Goal: Complete application form: Complete application form

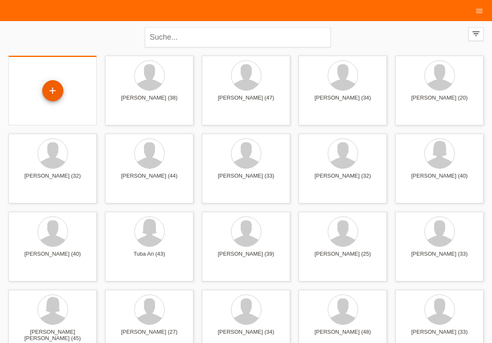
click at [54, 96] on div "+" at bounding box center [53, 91] width 20 height 14
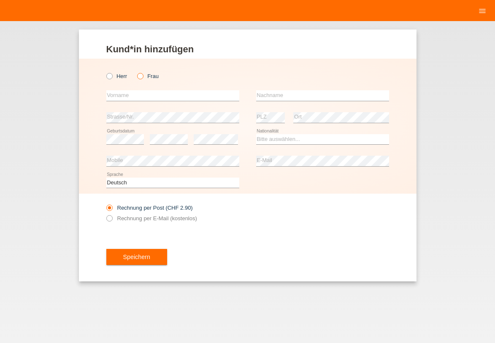
click at [136, 72] on icon at bounding box center [136, 72] width 0 height 0
click at [141, 76] on input "Frau" at bounding box center [139, 75] width 5 height 5
radio input "true"
click at [132, 99] on input "text" at bounding box center [172, 95] width 133 height 11
type input "Milena"
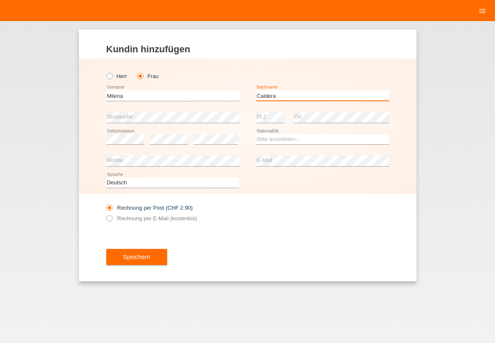
type input "Caldera"
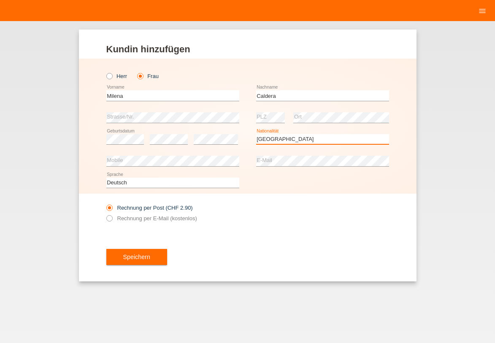
select select "CH"
click at [105, 214] on icon at bounding box center [105, 214] width 0 height 0
click at [109, 216] on input "Rechnung per E-Mail (kostenlos)" at bounding box center [108, 220] width 5 height 11
radio input "true"
drag, startPoint x: 131, startPoint y: 256, endPoint x: 385, endPoint y: 176, distance: 266.6
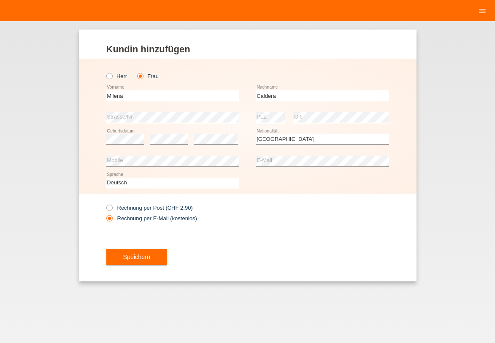
click at [132, 255] on button "Speichern" at bounding box center [136, 257] width 61 height 16
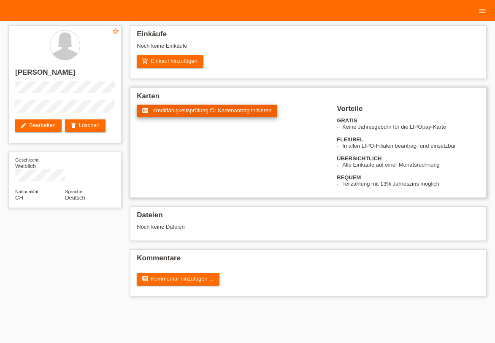
click at [195, 113] on link "fact_check Kreditfähigkeitsprüfung für Kartenantrag initiieren" at bounding box center [207, 111] width 141 height 13
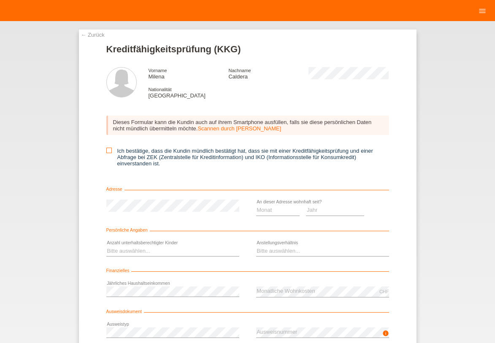
click at [111, 148] on label "Ich bestätige, dass die Kundin mündlich bestätigt hat, dass sie mit einer Kredi…" at bounding box center [247, 157] width 283 height 19
click at [111, 148] on input "Ich bestätige, dass die Kundin mündlich bestätigt hat, dass sie mit einer Kredi…" at bounding box center [108, 150] width 5 height 5
checkbox input "true"
click at [284, 212] on select "Monat 01 02 03 04 05 06 07 08 09 10" at bounding box center [278, 210] width 44 height 10
click at [0, 0] on option "04" at bounding box center [0, 0] width 0 height 0
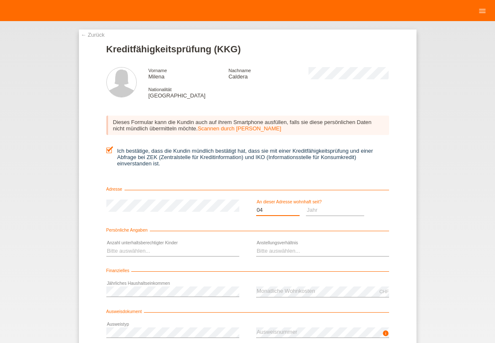
scroll to position [37, 0]
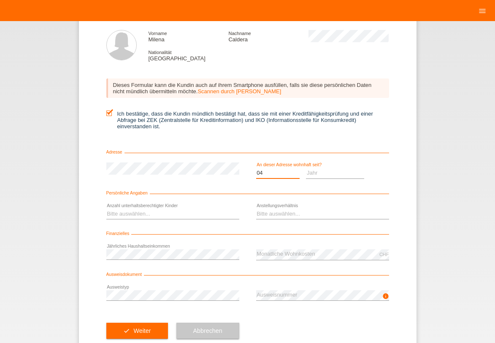
click at [284, 170] on select "Monat 01 02 03 04 05 06 07 08 09 10" at bounding box center [278, 173] width 44 height 10
select select "09"
click at [0, 0] on option "09" at bounding box center [0, 0] width 0 height 0
click at [351, 172] on select "Jahr 2025 2024 2023 2022 2021 2020 2019 2018 2017 2016 2015 2014 2013 2012 2011…" at bounding box center [335, 173] width 58 height 10
select select "2014"
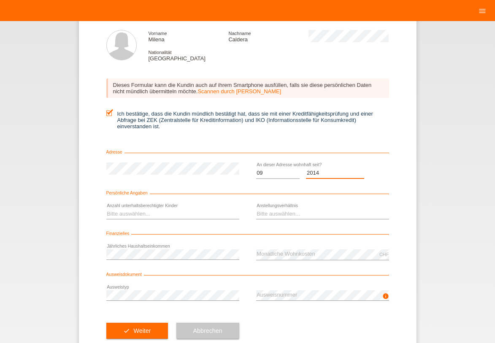
click at [0, 0] on option "2014" at bounding box center [0, 0] width 0 height 0
click at [175, 212] on select "Bitte auswählen... 0 1 2 3 4 5 6 7 8 9" at bounding box center [172, 214] width 133 height 10
select select "3"
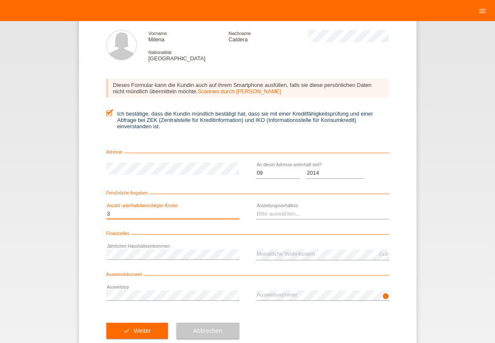
click at [0, 0] on option "3" at bounding box center [0, 0] width 0 height 0
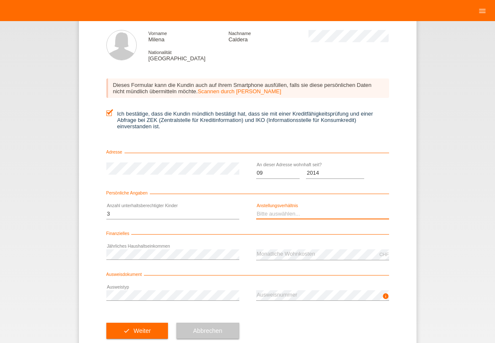
click at [291, 217] on select "Bitte auswählen... Unbefristet Befristet Lehrling/Student Pensioniert Nicht arb…" at bounding box center [322, 214] width 133 height 10
select select "UNLIMITED"
click at [0, 0] on option "Unbefristet" at bounding box center [0, 0] width 0 height 0
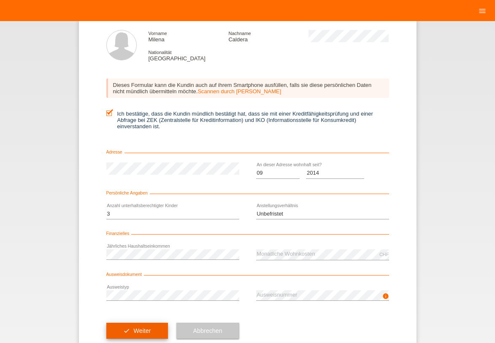
click at [141, 332] on button "check Weiter" at bounding box center [137, 331] width 62 height 16
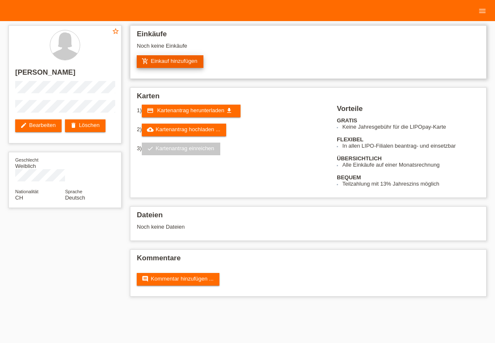
click at [189, 60] on link "add_shopping_cart Einkauf hinzufügen" at bounding box center [170, 61] width 67 height 13
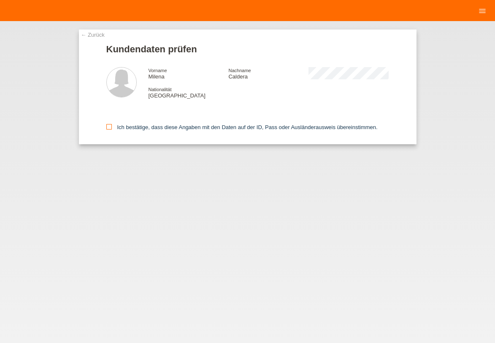
click at [170, 129] on label "Ich bestätige, dass diese Angaben mit den Daten auf der ID, Pass oder Ausländer…" at bounding box center [242, 127] width 272 height 6
click at [112, 129] on input "Ich bestätige, dass diese Angaben mit den Daten auf der ID, Pass oder Ausländer…" at bounding box center [108, 126] width 5 height 5
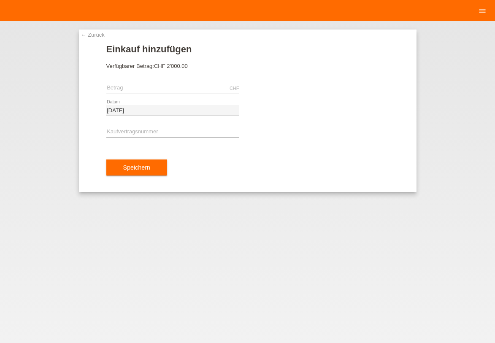
drag, startPoint x: 160, startPoint y: 67, endPoint x: 194, endPoint y: 76, distance: 35.4
click at [193, 71] on form "Einkauf hinzufügen Verfügbarer Betrag: CHF 2'000.00 CHF error Betrag [DATE]" at bounding box center [247, 118] width 283 height 148
click at [185, 97] on div "CHF error [GEOGRAPHIC_DATA]" at bounding box center [172, 89] width 133 height 22
drag, startPoint x: 142, startPoint y: 34, endPoint x: 132, endPoint y: 21, distance: 16.6
click at [133, 83] on input "text" at bounding box center [172, 88] width 133 height 11
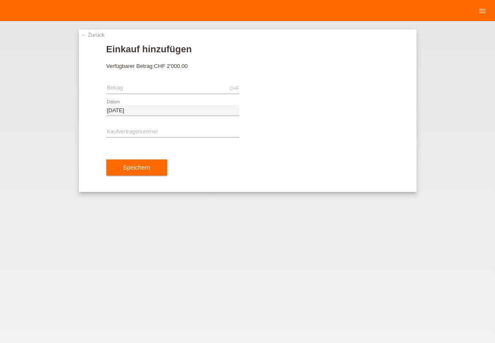
click at [91, 35] on link "← Zurück" at bounding box center [93, 35] width 24 height 6
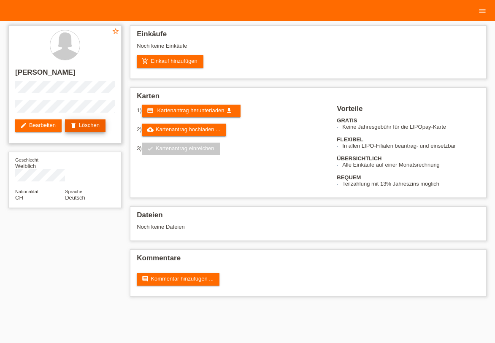
click at [91, 122] on link "delete Löschen" at bounding box center [85, 126] width 41 height 13
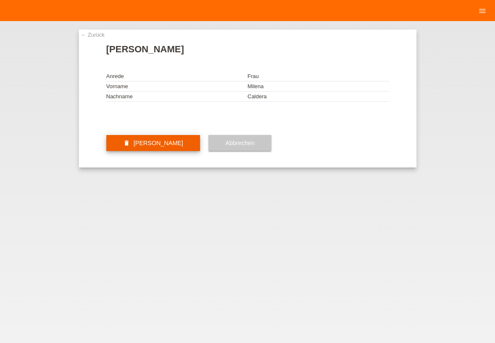
click at [168, 151] on button "delete Kundin löschen" at bounding box center [153, 143] width 94 height 16
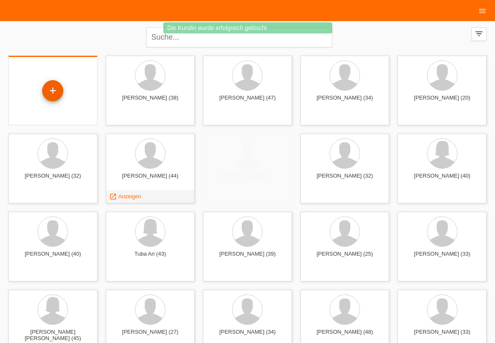
click at [54, 88] on div "+" at bounding box center [53, 91] width 20 height 14
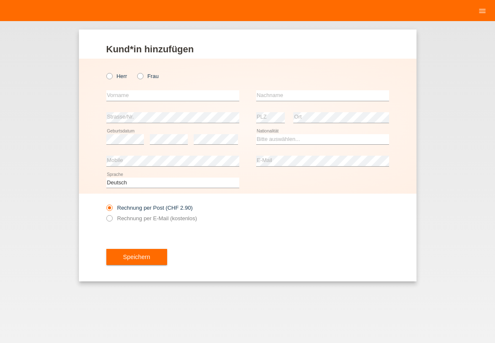
click at [105, 72] on icon at bounding box center [105, 72] width 0 height 0
click at [111, 74] on input "Herr" at bounding box center [108, 75] width 5 height 5
radio input "true"
click at [127, 95] on input "text" at bounding box center [172, 95] width 133 height 11
type input "s"
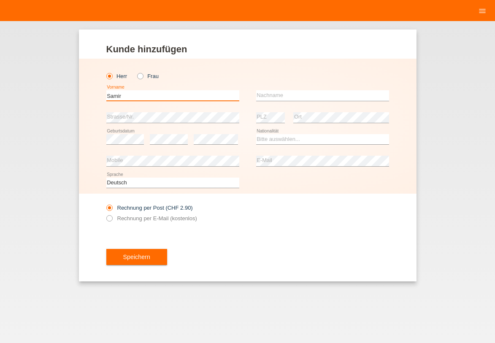
type input "Samir"
type input "Rexhepi"
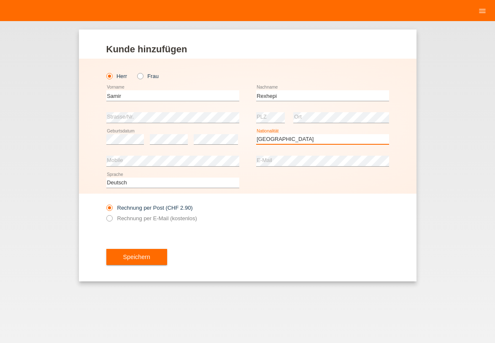
select select "XK"
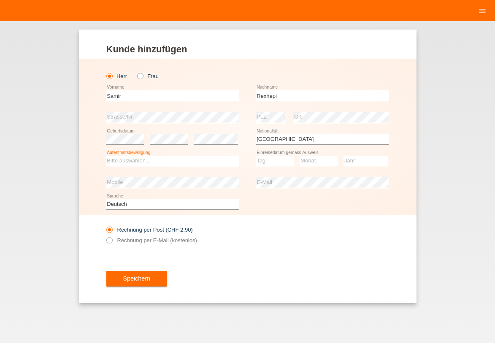
click at [124, 164] on select "Bitte auswählen... C B B - Flüchtlingsstatus Andere" at bounding box center [172, 161] width 133 height 10
select select "C"
click at [0, 0] on option "C" at bounding box center [0, 0] width 0 height 0
click at [259, 162] on select "Tag 01 02 03 04 05 06 07 08 09 10 11" at bounding box center [275, 161] width 38 height 10
select select "17"
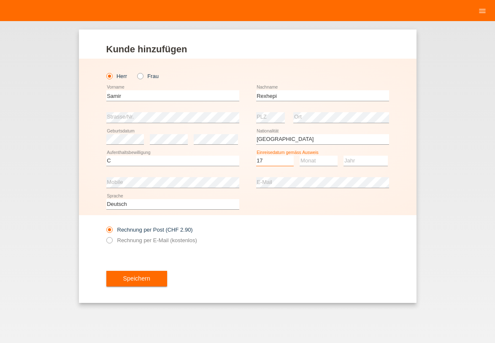
click at [0, 0] on option "17" at bounding box center [0, 0] width 0 height 0
click at [313, 160] on select "Monat 01 02 03 04 05 06 07 08 09 10 11" at bounding box center [319, 161] width 38 height 10
select select "06"
click at [0, 0] on option "06" at bounding box center [0, 0] width 0 height 0
click at [356, 162] on select "Jahr 2025 2024 2023 2022 2021 2020 2019 2018 2017 2016 2015 2014 2013 2012 2011…" at bounding box center [366, 161] width 44 height 10
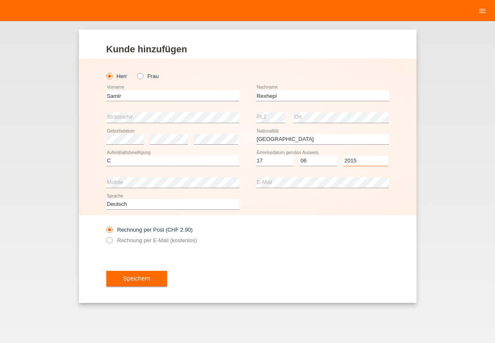
click at [0, 0] on option "2015" at bounding box center [0, 0] width 0 height 0
click at [360, 159] on select "Jahr 2025 2024 2023 2022 2021 2020 2019 2018 2017 2016 2015 2014 2013 2012 2011…" at bounding box center [366, 161] width 44 height 10
click at [375, 165] on select "Jahr 2025 2024 2023 2022 2021 2020 2019 2018 2017 2016 2015 2014 2013 2012 2011…" at bounding box center [366, 161] width 44 height 10
select select "1995"
click at [0, 0] on option "1995" at bounding box center [0, 0] width 0 height 0
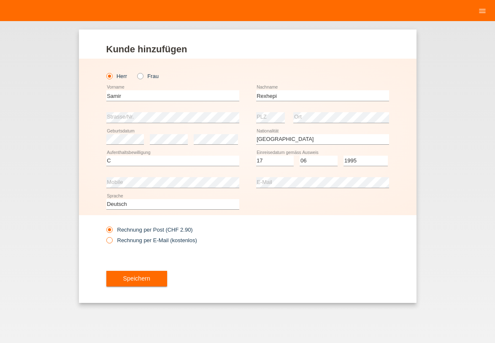
click at [158, 237] on label "Rechnung per E-Mail (kostenlos)" at bounding box center [151, 240] width 91 height 6
click at [112, 237] on input "Rechnung per E-Mail (kostenlos)" at bounding box center [108, 242] width 5 height 11
radio input "true"
click at [138, 275] on button "Speichern" at bounding box center [136, 279] width 61 height 16
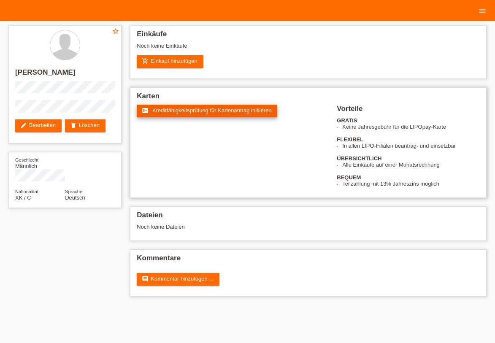
click at [207, 114] on link "fact_check Kreditfähigkeitsprüfung für Kartenantrag initiieren" at bounding box center [207, 111] width 141 height 13
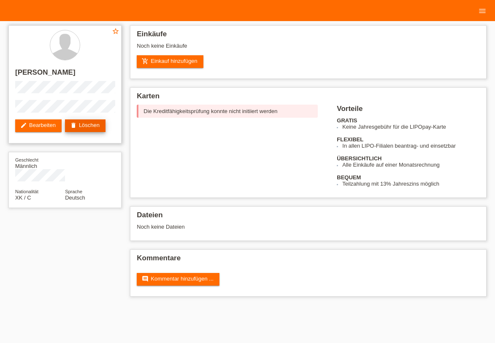
click at [84, 125] on link "delete Löschen" at bounding box center [85, 126] width 41 height 13
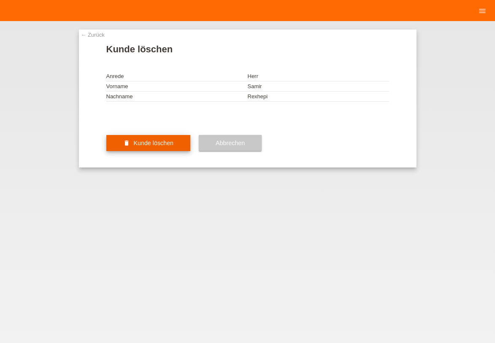
click at [163, 151] on button "delete Kunde löschen" at bounding box center [148, 143] width 84 height 16
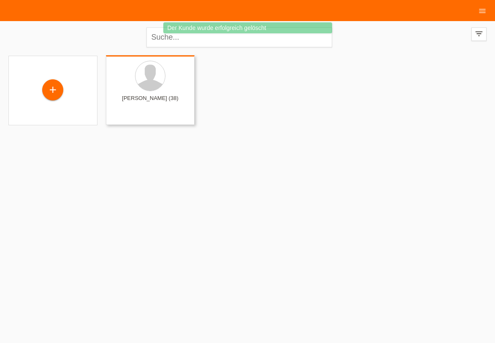
click at [58, 92] on div "+" at bounding box center [53, 90] width 20 height 14
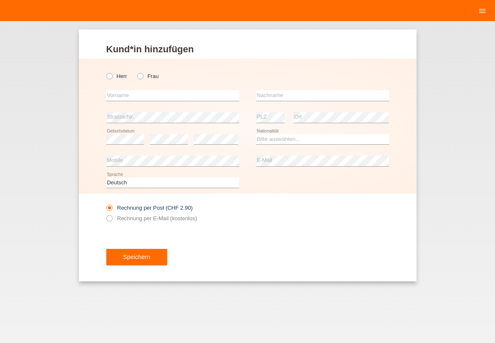
click at [144, 75] on label "Frau" at bounding box center [148, 76] width 22 height 6
click at [143, 75] on input "Frau" at bounding box center [139, 75] width 5 height 5
radio input "true"
click at [149, 95] on input "text" at bounding box center [172, 95] width 133 height 11
type input "Caldera"
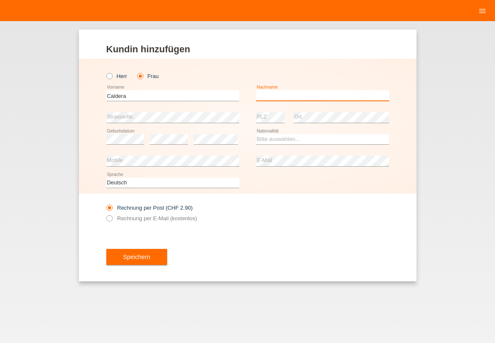
type input "§"
type input "Milena"
click at [285, 142] on select "Bitte auswählen... Schweiz Deutschland Liechtenstein Österreich ------------ Af…" at bounding box center [322, 139] width 133 height 10
select select "CH"
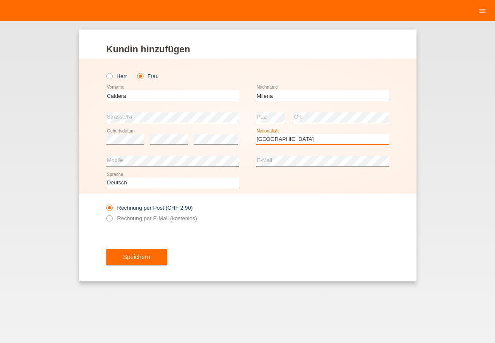
click at [0, 0] on option "[GEOGRAPHIC_DATA]" at bounding box center [0, 0] width 0 height 0
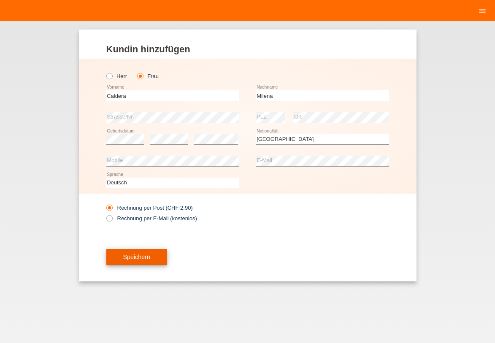
click at [137, 254] on button "Speichern" at bounding box center [136, 257] width 61 height 16
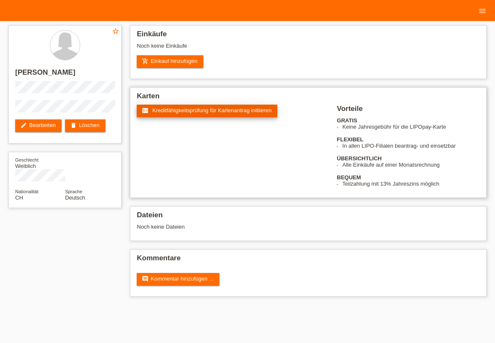
click at [204, 110] on span "Kreditfähigkeitsprüfung für Kartenantrag initiieren" at bounding box center [212, 110] width 120 height 6
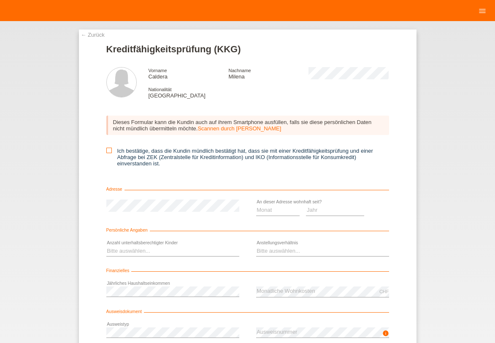
click at [106, 149] on icon at bounding box center [108, 150] width 5 height 5
click at [106, 149] on input "Ich bestätige, dass die Kundin mündlich bestätigt hat, dass sie mit einer Kredi…" at bounding box center [108, 150] width 5 height 5
checkbox input "true"
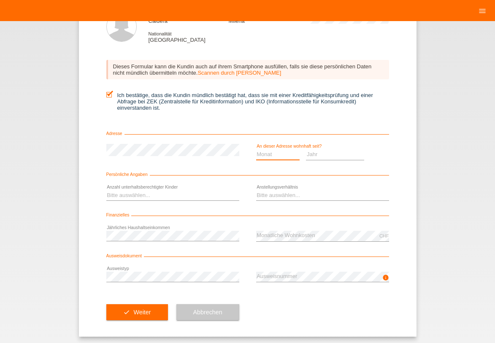
click at [281, 154] on select "Monat 01 02 03 04 05 06 07 08 09 10" at bounding box center [278, 154] width 44 height 10
select select "09"
click at [0, 0] on option "09" at bounding box center [0, 0] width 0 height 0
click at [334, 153] on select "Jahr 2025 2024 2023 2022 2021 2020 2019 2018 2017 2016 2015 2014 2013 2012 2011…" at bounding box center [335, 154] width 58 height 10
select select "2014"
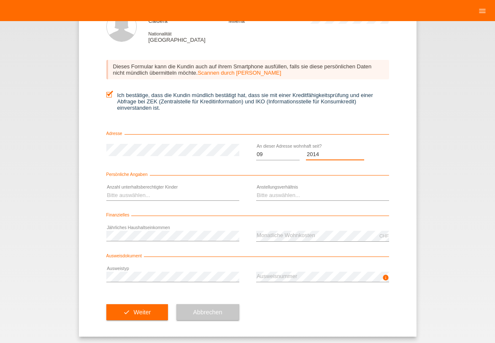
click at [0, 0] on option "2014" at bounding box center [0, 0] width 0 height 0
click at [155, 196] on select "Bitte auswählen... 0 1 2 3 4 5 6 7 8 9" at bounding box center [172, 195] width 133 height 10
select select "3"
click at [0, 0] on option "3" at bounding box center [0, 0] width 0 height 0
click at [288, 198] on select "Bitte auswählen... Unbefristet Befristet Lehrling/Student Pensioniert Nicht arb…" at bounding box center [322, 195] width 133 height 10
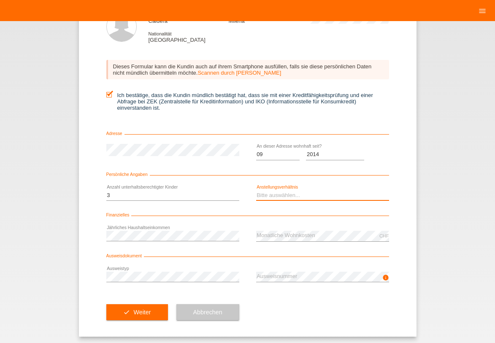
select select "UNLIMITED"
click at [0, 0] on option "Unbefristet" at bounding box center [0, 0] width 0 height 0
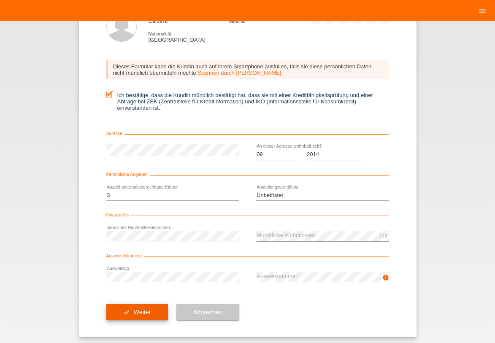
click at [139, 314] on button "check Weiter" at bounding box center [137, 312] width 62 height 16
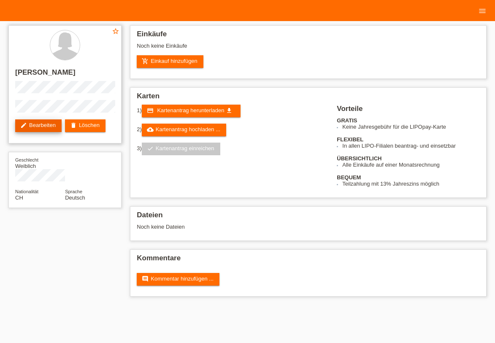
click at [42, 123] on link "edit Bearbeiten" at bounding box center [38, 126] width 46 height 13
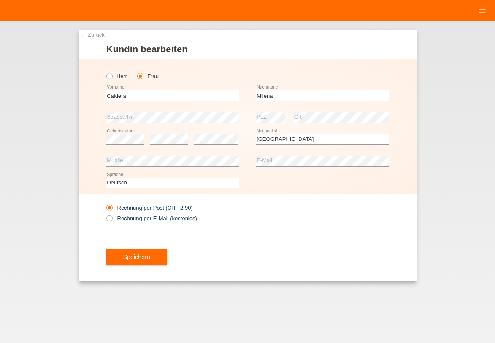
select select "CH"
click at [144, 255] on button "Speichern" at bounding box center [136, 257] width 61 height 16
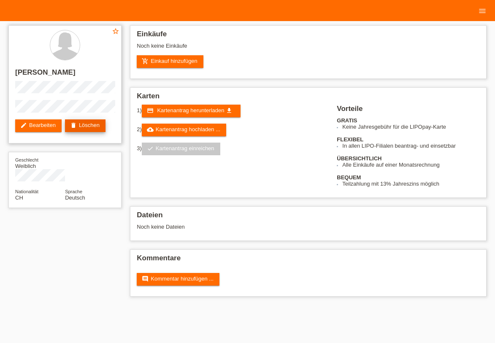
click at [91, 127] on link "delete Löschen" at bounding box center [85, 126] width 41 height 13
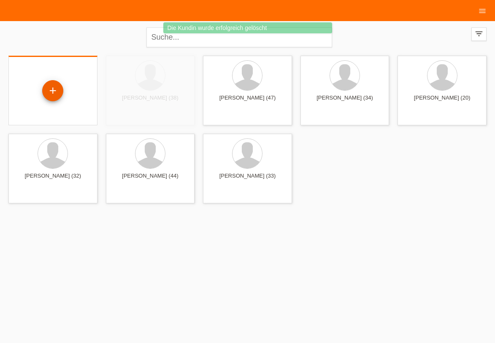
click at [52, 90] on div "+" at bounding box center [53, 91] width 20 height 14
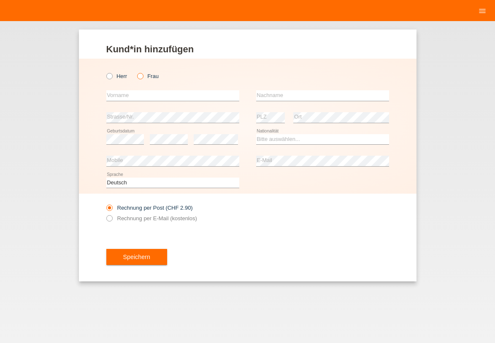
click at [136, 72] on icon at bounding box center [136, 72] width 0 height 0
click at [140, 77] on input "Frau" at bounding box center [139, 75] width 5 height 5
radio input "true"
click at [137, 97] on input "text" at bounding box center [172, 95] width 133 height 11
type input "Caldera"
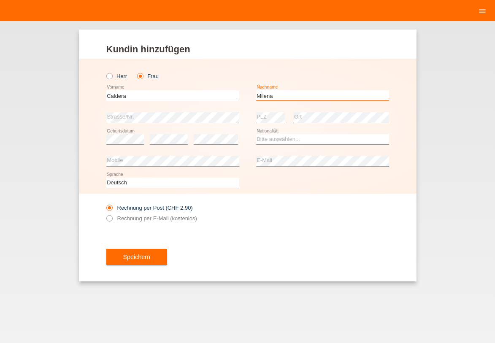
type input "Milena"
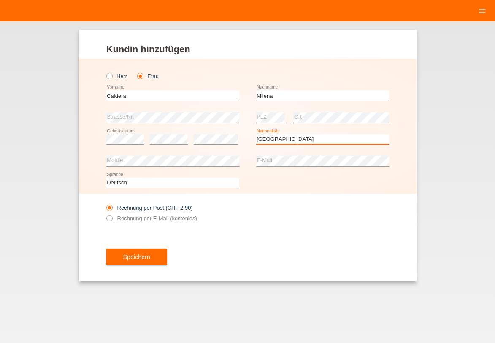
select select "CH"
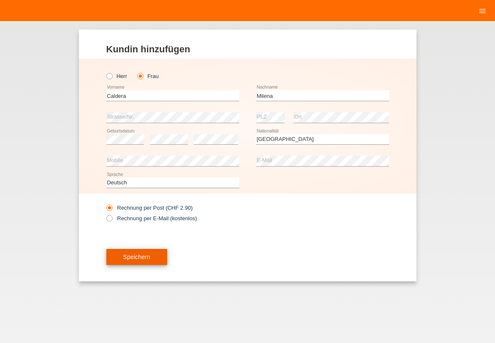
click at [135, 256] on button "Speichern" at bounding box center [136, 257] width 61 height 16
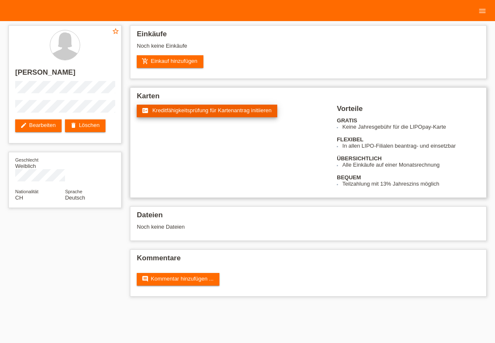
click at [216, 109] on span "Kreditfähigkeitsprüfung für Kartenantrag initiieren" at bounding box center [212, 110] width 120 height 6
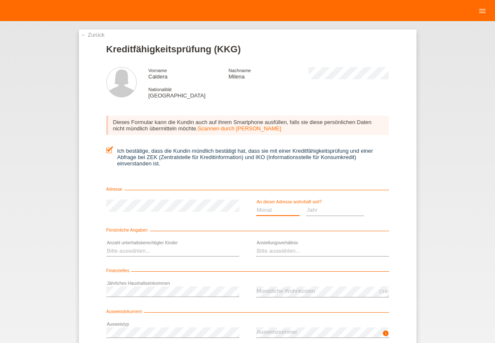
click at [277, 210] on select "Monat 01 02 03 04 05 06 07 08 09 10" at bounding box center [278, 210] width 44 height 10
select select "09"
click at [0, 0] on option "09" at bounding box center [0, 0] width 0 height 0
click at [332, 210] on select "Jahr 2025 2024 2023 2022 2021 2020 2019 2018 2017 2016 2015 2014 2013 2012 2011…" at bounding box center [335, 210] width 58 height 10
select select "2014"
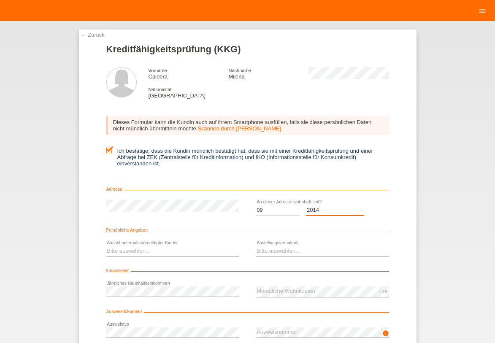
click at [0, 0] on option "2014" at bounding box center [0, 0] width 0 height 0
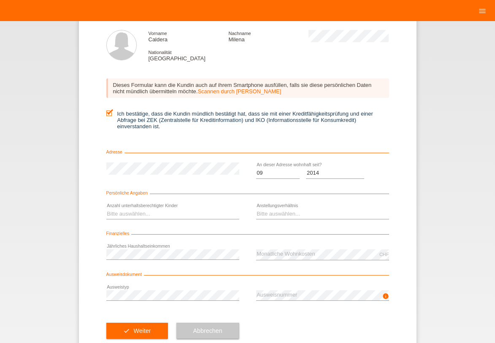
click at [154, 207] on div "Bitte auswählen... 0 1 2 3 4 5 6 7 8 9 error" at bounding box center [172, 215] width 133 height 22
click at [153, 211] on select "Bitte auswählen... 0 1 2 3 4 5 6 7 8 9" at bounding box center [172, 214] width 133 height 10
select select "3"
click at [0, 0] on option "3" at bounding box center [0, 0] width 0 height 0
click at [303, 215] on select "Bitte auswählen... Unbefristet Befristet Lehrling/Student Pensioniert Nicht arb…" at bounding box center [322, 214] width 133 height 10
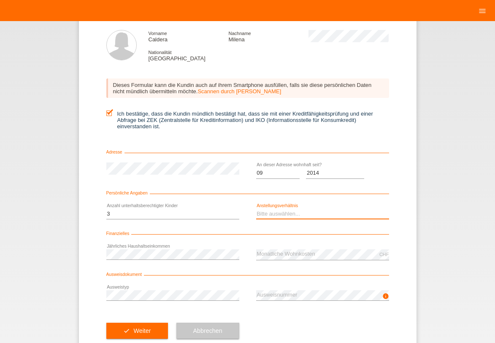
drag, startPoint x: 297, startPoint y: 221, endPoint x: 296, endPoint y: 226, distance: 5.6
select select "UNLIMITED"
click at [0, 0] on option "Unbefristet" at bounding box center [0, 0] width 0 height 0
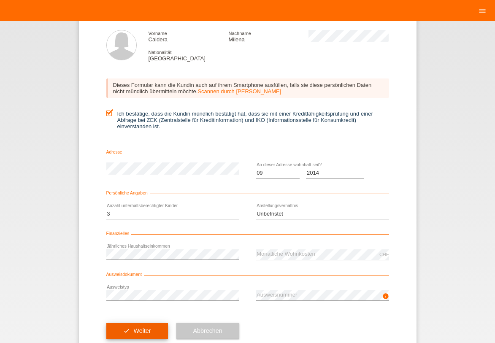
click at [146, 323] on button "check Weiter" at bounding box center [137, 331] width 62 height 16
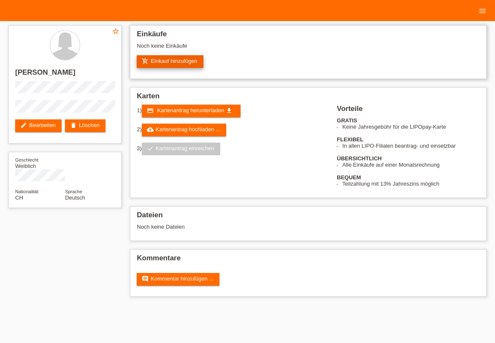
click at [193, 61] on link "add_shopping_cart Einkauf hinzufügen" at bounding box center [170, 61] width 67 height 13
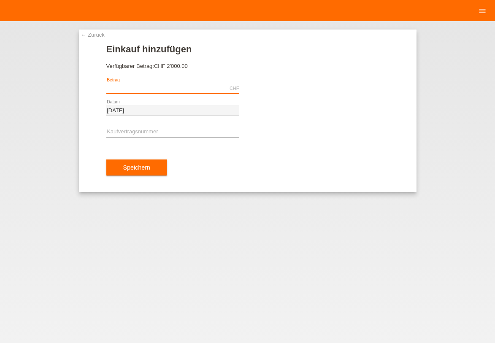
click at [141, 90] on input "text" at bounding box center [172, 88] width 133 height 11
type input "1299.00"
click at [166, 128] on input "text" at bounding box center [172, 132] width 133 height 11
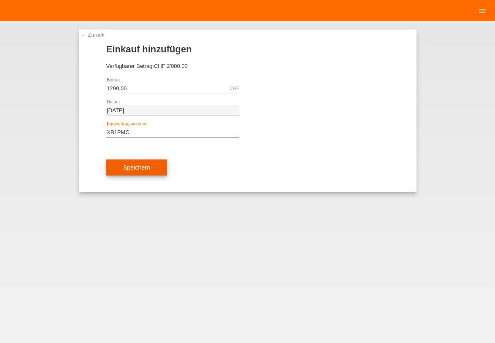
type input "XB1PMC"
click at [135, 176] on button "Speichern" at bounding box center [136, 168] width 61 height 16
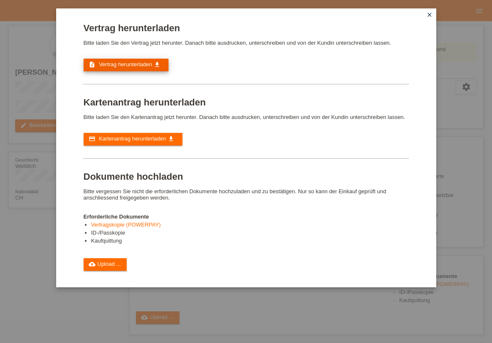
click at [147, 59] on link "description Vertrag herunterladen get_app" at bounding box center [126, 65] width 85 height 13
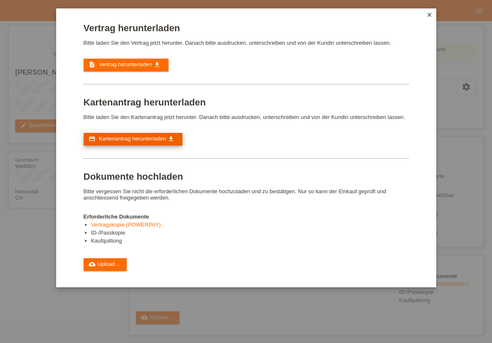
click at [147, 139] on span "Kartenantrag herunterladen" at bounding box center [132, 139] width 67 height 6
click at [126, 137] on span "Kartenantrag herunterladen" at bounding box center [132, 139] width 67 height 6
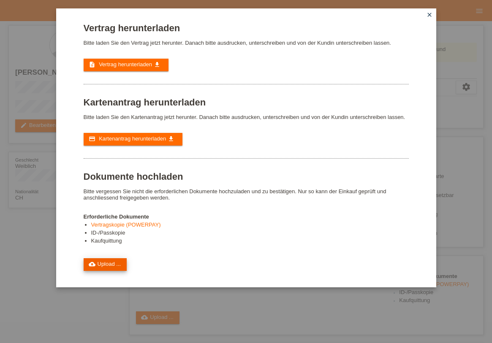
click at [105, 259] on link "cloud_upload Upload ..." at bounding box center [105, 264] width 43 height 13
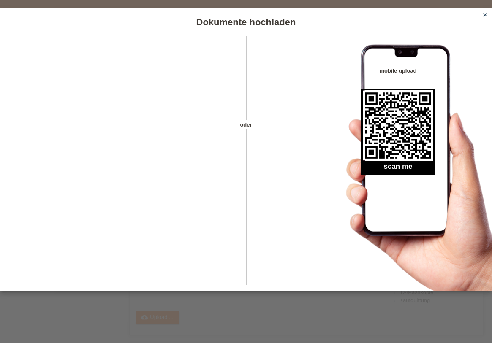
click at [487, 16] on icon "close" at bounding box center [485, 14] width 7 height 7
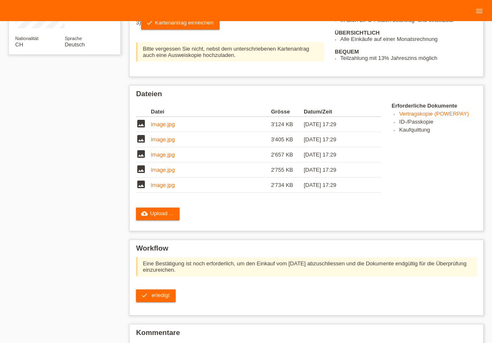
scroll to position [179, 0]
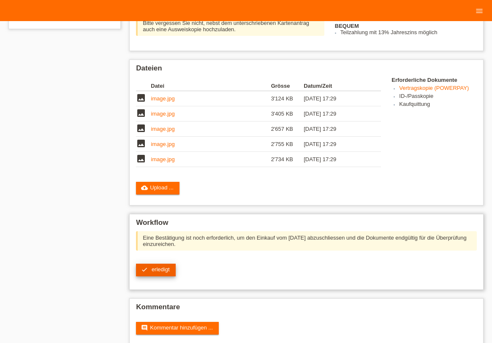
click at [154, 266] on span "erledigt" at bounding box center [161, 269] width 18 height 6
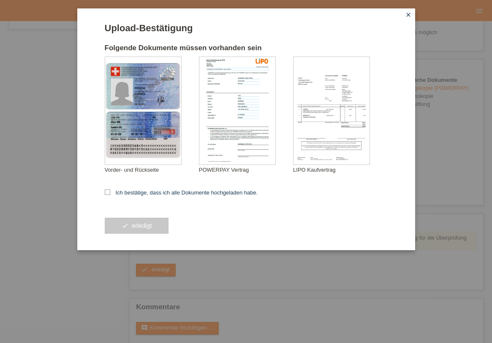
click at [168, 197] on form "Upload-Bestätigung Folgende Dokumente müssen vorhanden sein Milena Caldera Vord…" at bounding box center [246, 137] width 283 height 228
click at [113, 193] on label "Ich bestätige, dass ich alle Dokumente hochgeladen habe." at bounding box center [181, 193] width 153 height 6
click at [110, 193] on input "Ich bestätige, dass ich alle Dokumente hochgeladen habe." at bounding box center [107, 192] width 5 height 5
checkbox input "true"
click at [131, 222] on button "check erledigt" at bounding box center [137, 226] width 64 height 16
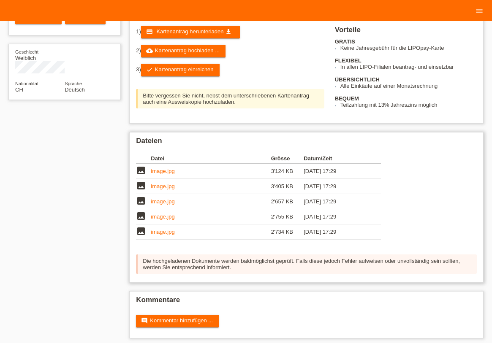
scroll to position [32, 0]
click at [193, 76] on link "check Kartenantrag einreichen" at bounding box center [180, 70] width 79 height 13
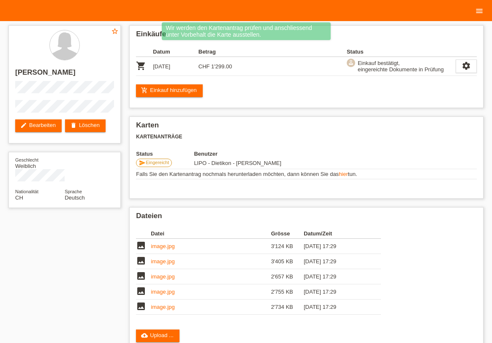
click at [480, 14] on icon "menu" at bounding box center [479, 11] width 8 height 8
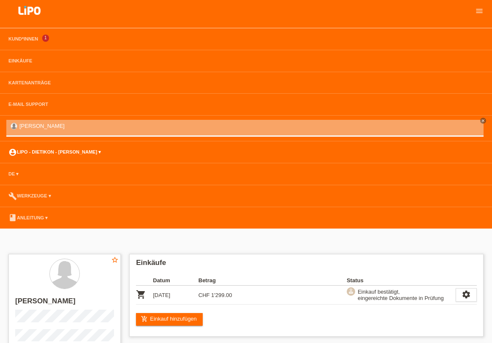
click at [61, 153] on link "account_circle LIPO - Dietikon - [PERSON_NAME] ▾" at bounding box center [54, 151] width 101 height 5
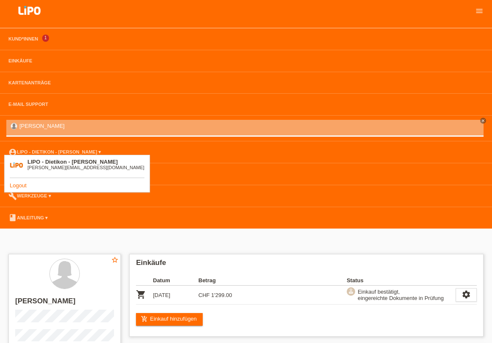
click at [14, 188] on link "Logout" at bounding box center [18, 185] width 17 height 6
